Goal: Find specific page/section

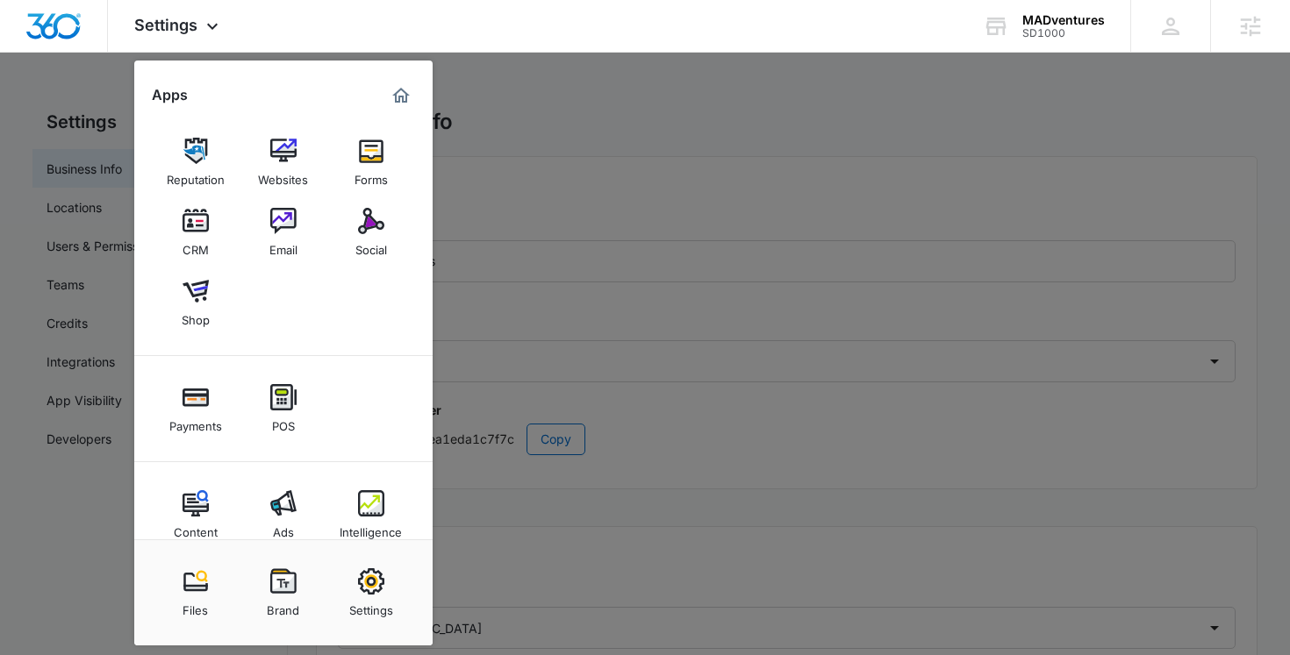
select select "12"
select select "US"
select select "America/Chicago"
click at [998, 21] on icon at bounding box center [996, 27] width 20 height 14
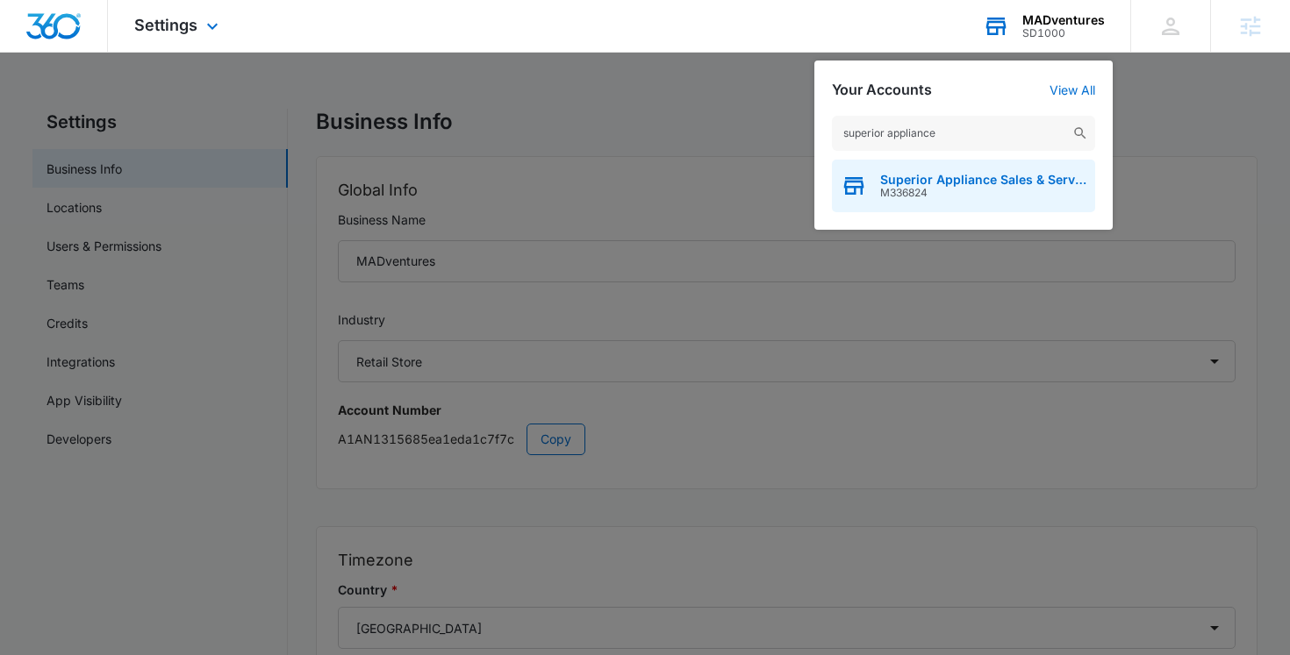
type input "superior appliance"
click at [951, 197] on span "M336824" at bounding box center [983, 193] width 206 height 12
